Goal: Transaction & Acquisition: Purchase product/service

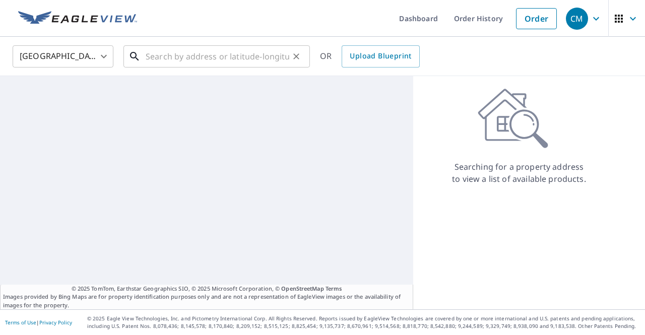
click at [182, 55] on input "text" at bounding box center [218, 56] width 144 height 28
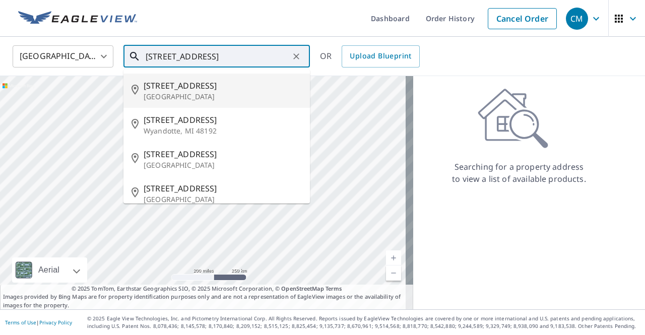
click at [223, 90] on span "[STREET_ADDRESS]" at bounding box center [223, 86] width 158 height 12
type input "[STREET_ADDRESS]"
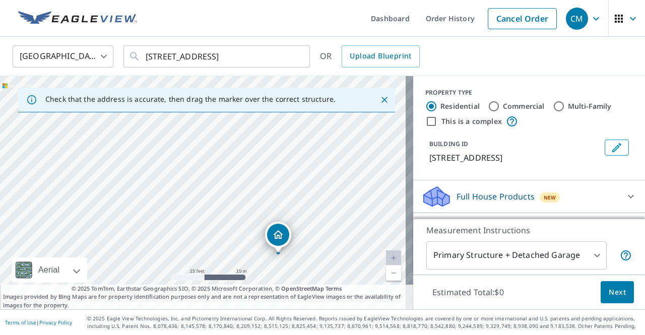
click at [599, 200] on div "Full House Products New" at bounding box center [520, 197] width 198 height 24
click at [628, 197] on icon at bounding box center [631, 197] width 6 height 4
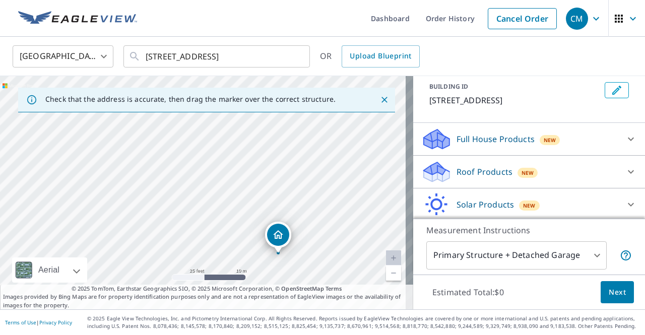
scroll to position [88, 0]
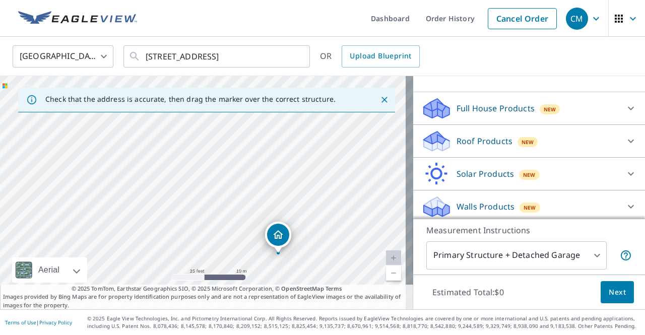
click at [625, 139] on icon at bounding box center [631, 141] width 12 height 12
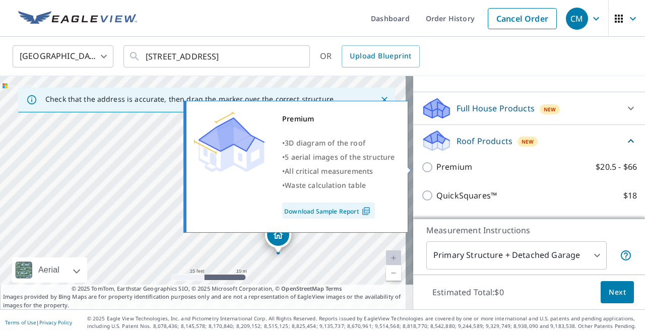
click at [423, 167] on input "Premium $20.5 - $66" at bounding box center [428, 167] width 15 height 12
checkbox input "true"
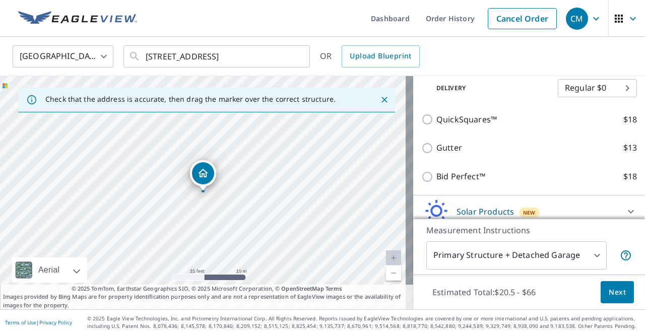
scroll to position [243, 0]
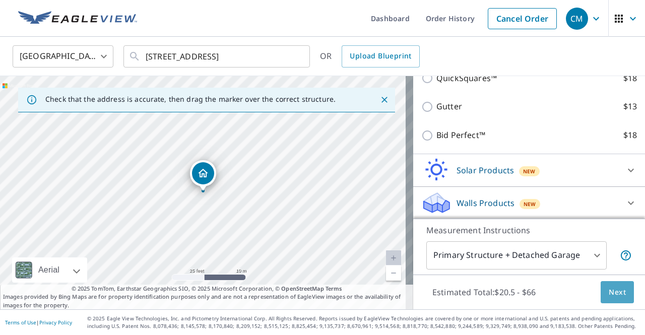
click at [610, 300] on button "Next" at bounding box center [617, 292] width 33 height 23
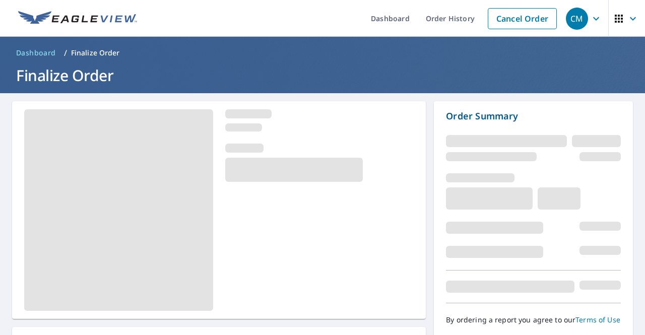
click at [610, 293] on div at bounding box center [533, 286] width 175 height 33
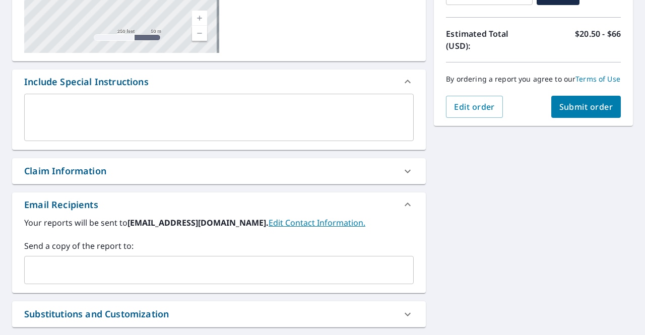
scroll to position [252, 0]
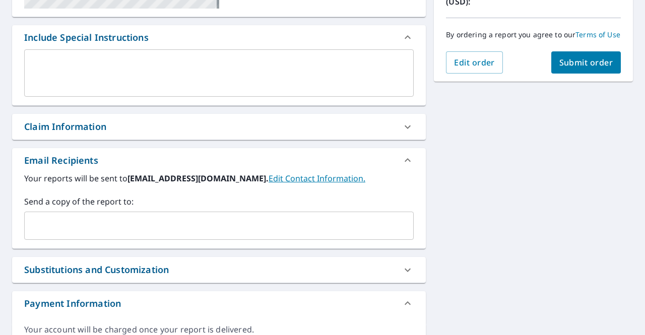
click at [150, 222] on input "text" at bounding box center [211, 225] width 365 height 19
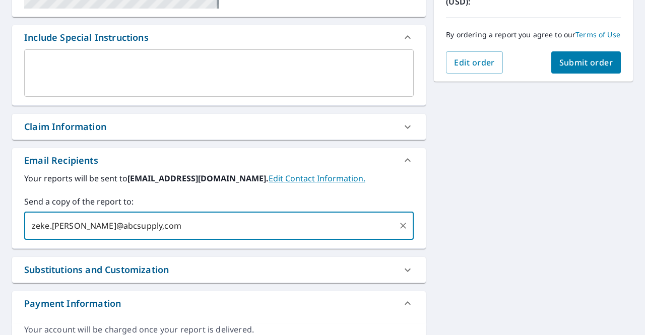
type input "zeke.[PERSON_NAME]@abcsupply,com"
click at [593, 65] on button "Submit order" at bounding box center [586, 62] width 70 height 22
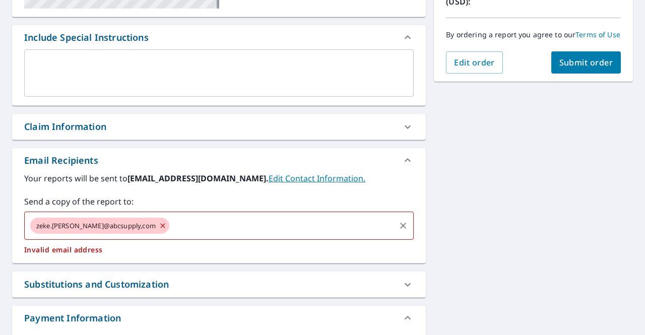
drag, startPoint x: 153, startPoint y: 223, endPoint x: 0, endPoint y: 239, distance: 153.5
click at [0, 239] on div "[STREET_ADDRESS] Aerial Road A standard road map Aerial A detailed look from ab…" at bounding box center [322, 109] width 645 height 537
click at [159, 226] on icon at bounding box center [163, 225] width 8 height 11
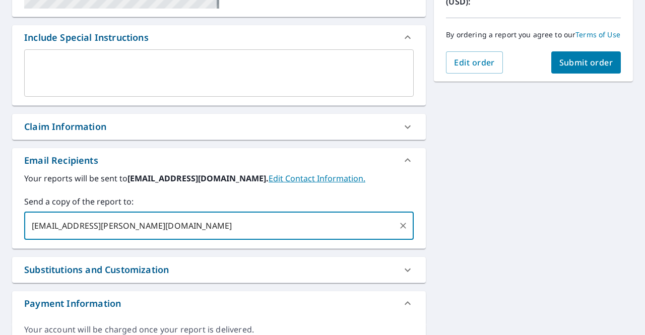
type input "[EMAIL_ADDRESS][PERSON_NAME][DOMAIN_NAME]"
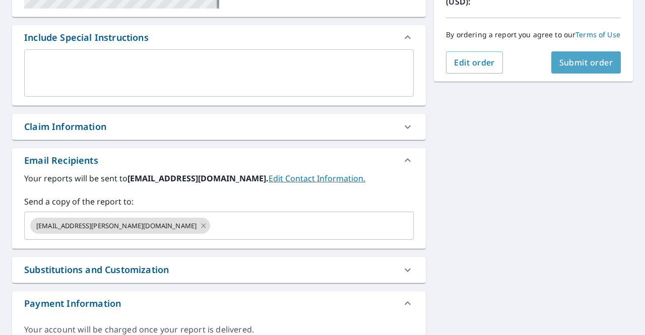
click at [575, 66] on span "Submit order" at bounding box center [586, 62] width 54 height 11
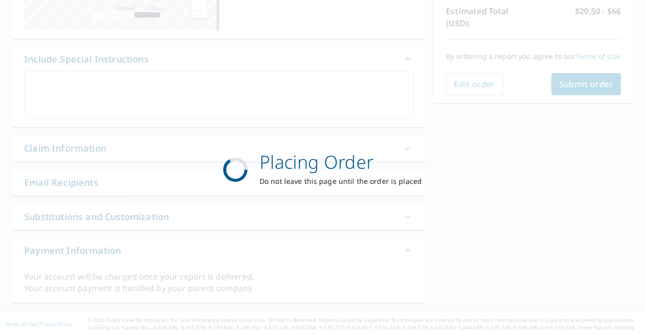
scroll to position [230, 0]
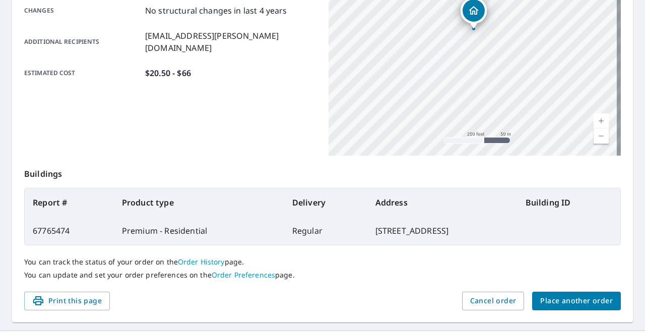
scroll to position [257, 0]
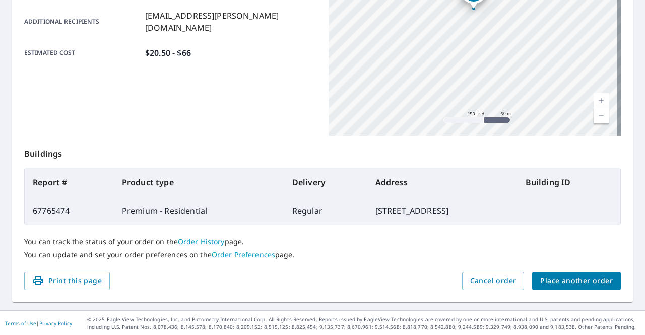
click at [569, 272] on button "Place another order" at bounding box center [576, 281] width 89 height 19
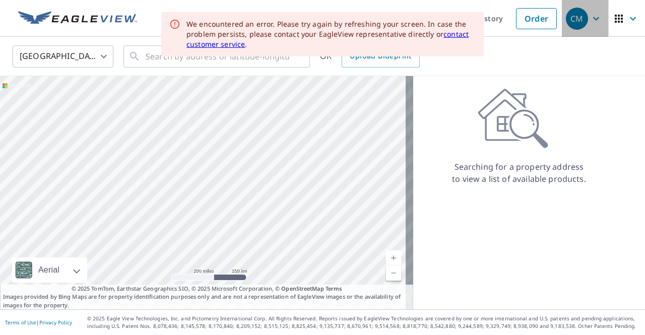
click at [570, 20] on div "CM" at bounding box center [577, 19] width 22 height 22
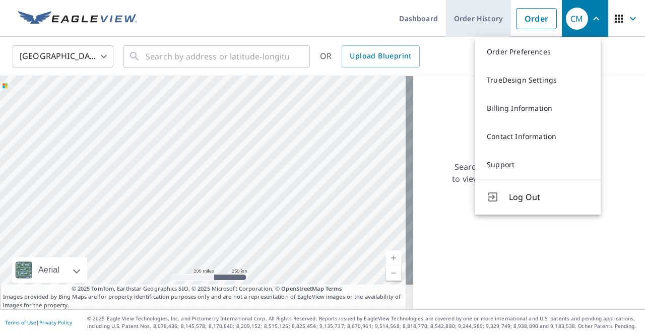
click at [455, 22] on link "Order History" at bounding box center [478, 18] width 65 height 37
